Goal: Information Seeking & Learning: Understand process/instructions

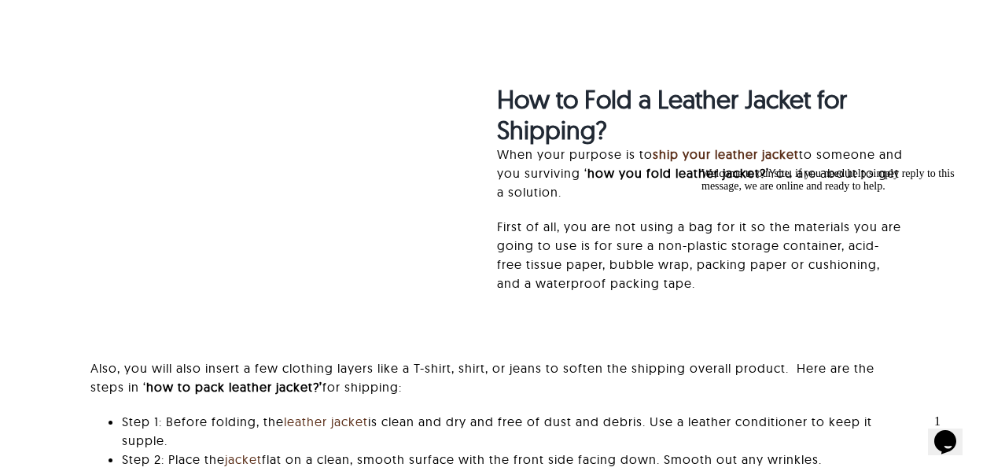
scroll to position [3772, 0]
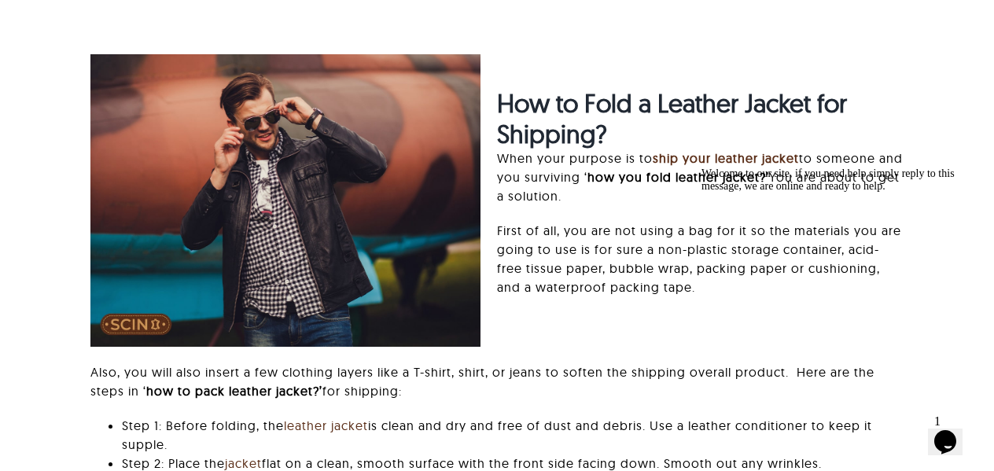
click at [717, 175] on div "Welcome to our site, if you need help simply reply to this message, we are onli…" at bounding box center [842, 179] width 283 height 25
click at [599, 237] on p "First of all, you are not using a bag for it so the materials you are going to …" at bounding box center [700, 258] width 406 height 75
click at [701, 167] on icon "Chat attention grabber" at bounding box center [701, 167] width 0 height 0
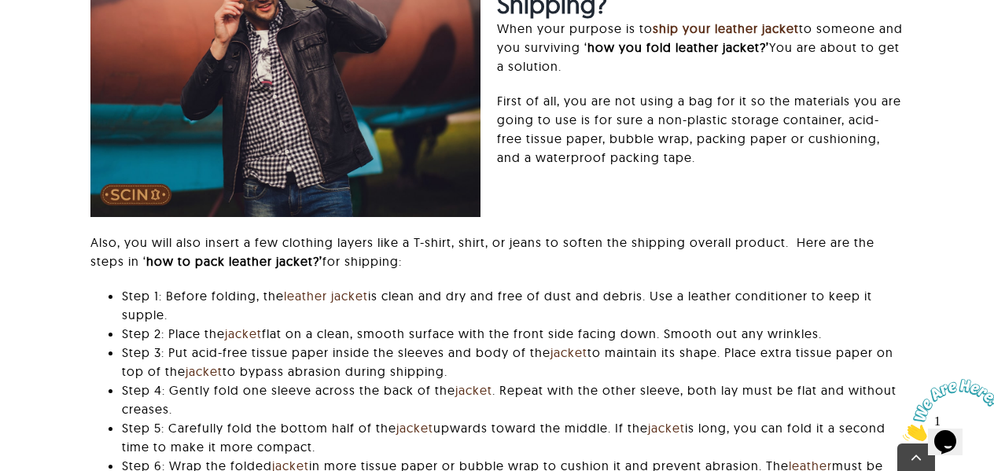
scroll to position [3930, 0]
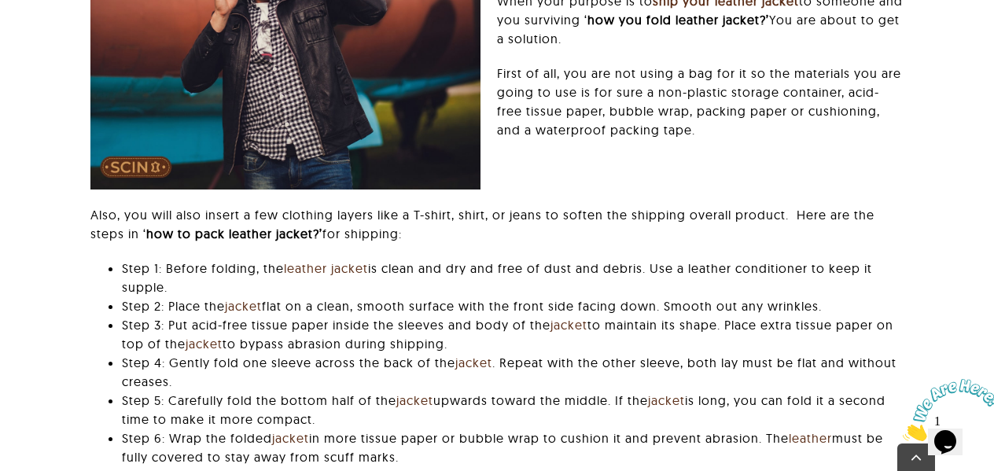
click at [687, 20] on strong "how you fold leather jacket?’" at bounding box center [678, 20] width 182 height 16
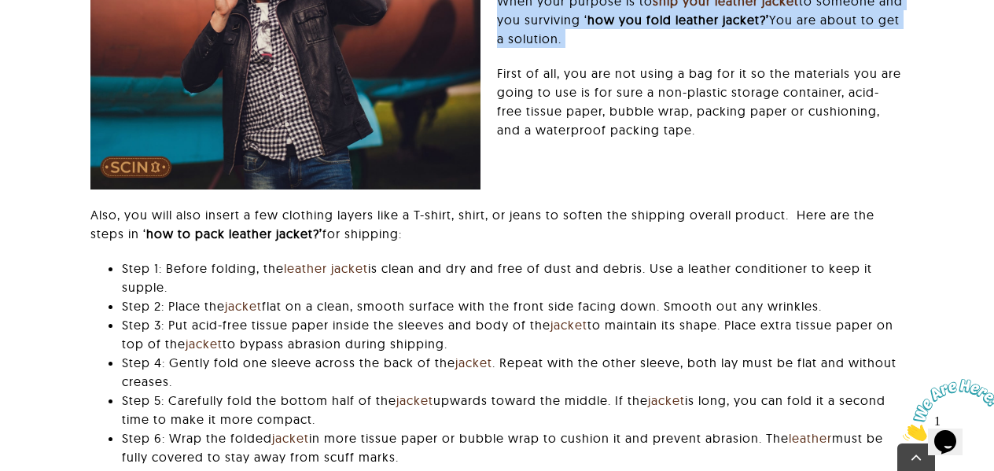
click at [687, 20] on strong "how you fold leather jacket?’" at bounding box center [678, 20] width 182 height 16
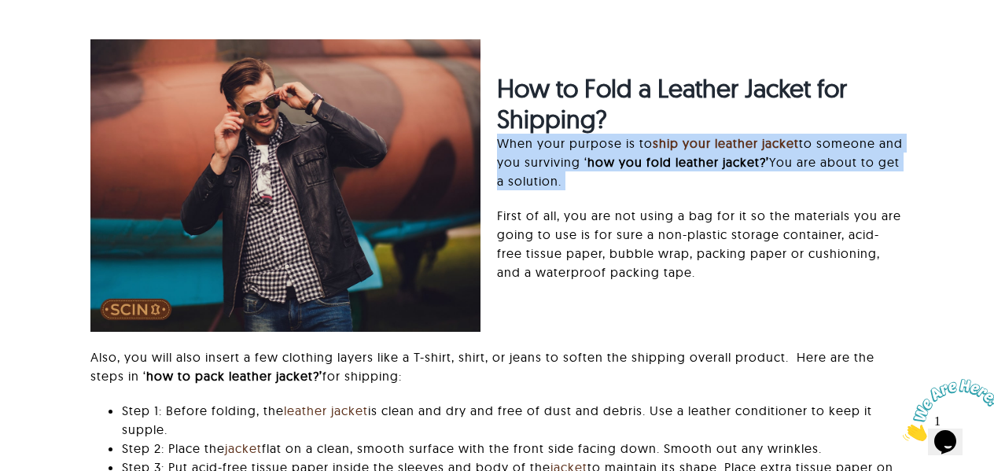
scroll to position [3772, 0]
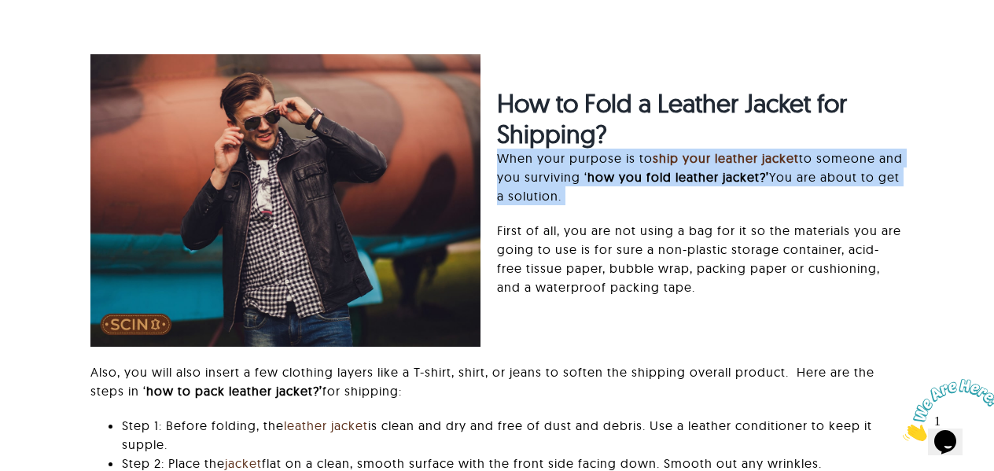
click at [769, 189] on p "When your purpose is to ship your leather jacket to someone and you surviving ‘…" at bounding box center [700, 177] width 406 height 57
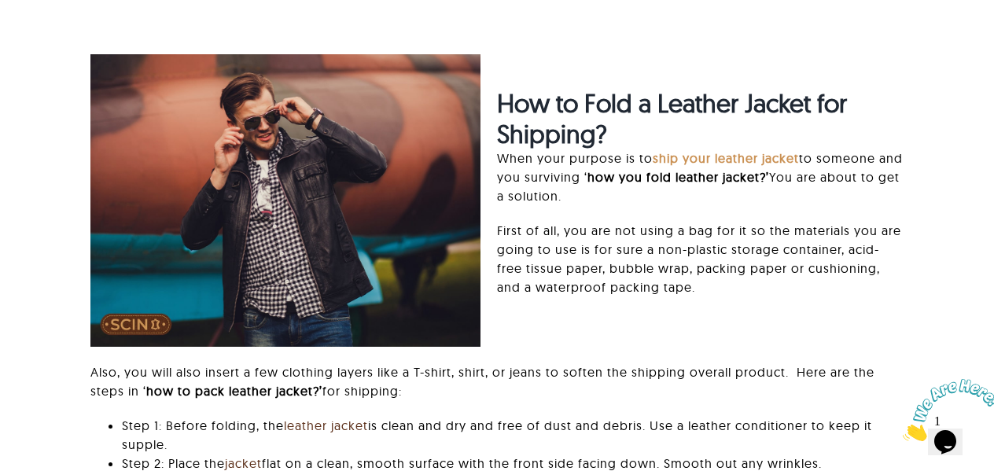
click at [756, 156] on link "ship your leather jacket" at bounding box center [725, 158] width 146 height 16
